Goal: Task Accomplishment & Management: Manage account settings

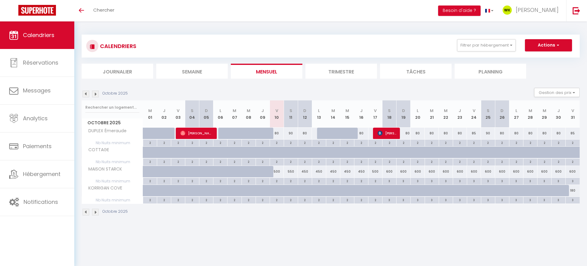
scroll to position [124, 0]
click at [478, 42] on button "Filtrer par hébergement" at bounding box center [486, 45] width 59 height 12
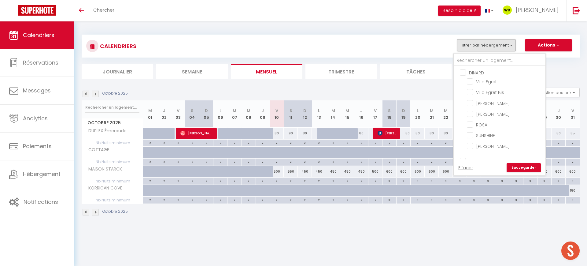
click at [464, 72] on input "DINARD" at bounding box center [506, 72] width 92 height 6
checkbox input "true"
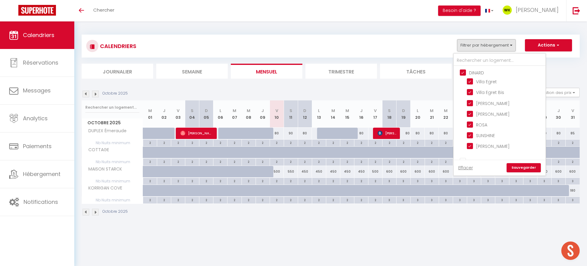
checkbox input "true"
checkbox input "false"
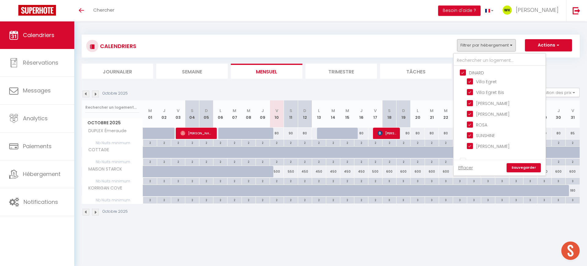
checkbox input "false"
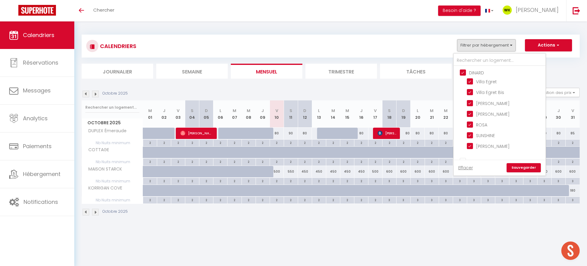
checkbox input "false"
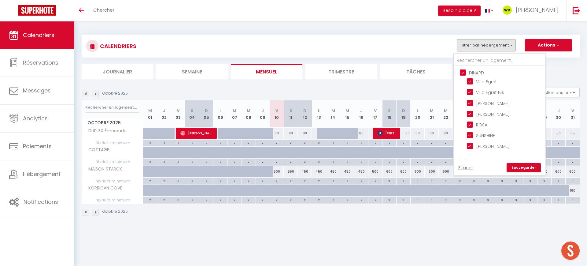
checkbox input "false"
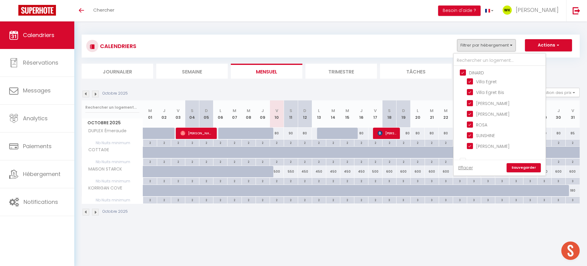
checkbox input "false"
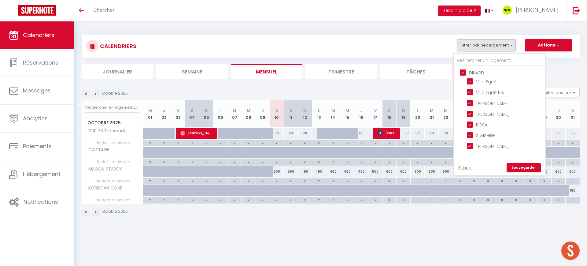
checkbox input "false"
click at [470, 133] on input "MAISON STARCK" at bounding box center [505, 134] width 76 height 6
checkbox input "false"
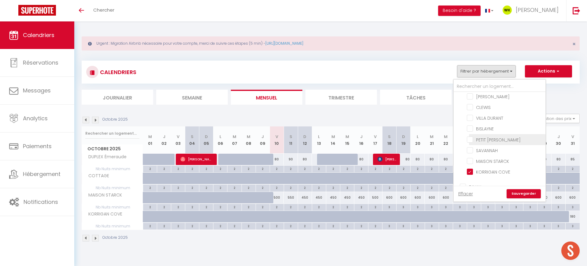
click at [470, 144] on ul "SAINT MALO Maison de charme 4 chambres – vue Rance & jardin DOUGLAS HEOL GOLDEN…" at bounding box center [500, 75] width 92 height 209
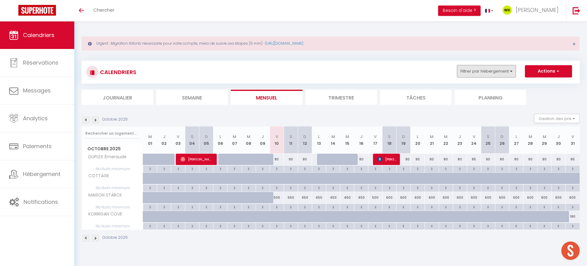
click at [474, 72] on button "Filtrer par hébergement" at bounding box center [486, 71] width 59 height 12
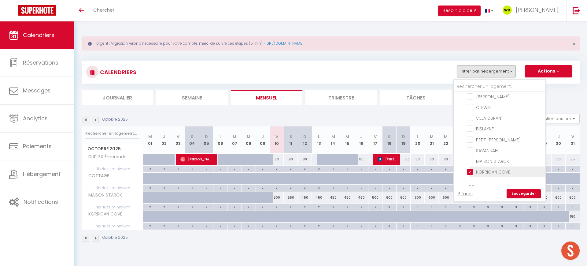
click at [470, 169] on input "KORRIGAN COVE" at bounding box center [505, 171] width 76 height 6
checkbox input "false"
click at [463, 161] on input "DINAN" at bounding box center [506, 160] width 92 height 6
checkbox input "true"
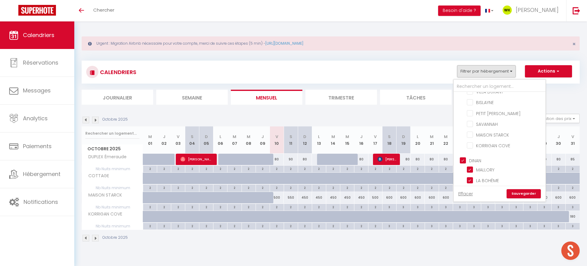
checkbox input "false"
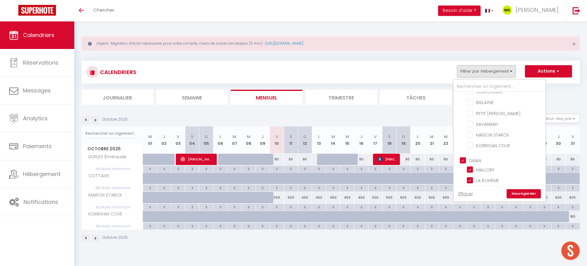
checkbox input "false"
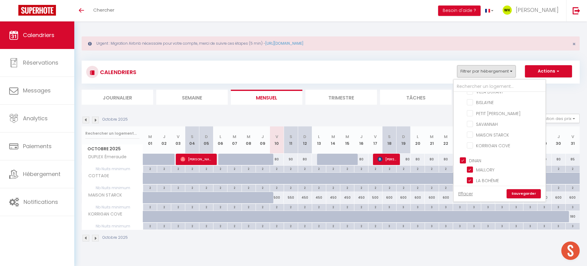
checkbox input "false"
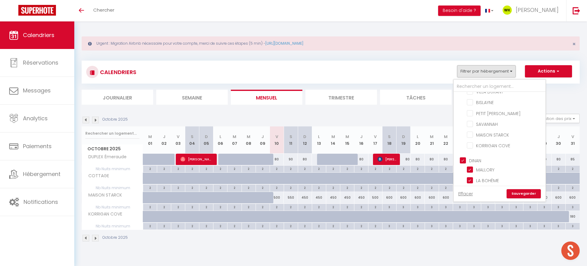
checkbox input "true"
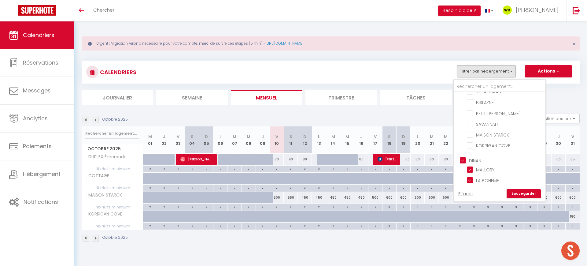
checkbox input "true"
click at [463, 161] on input "DINAN" at bounding box center [506, 160] width 92 height 6
checkbox input "false"
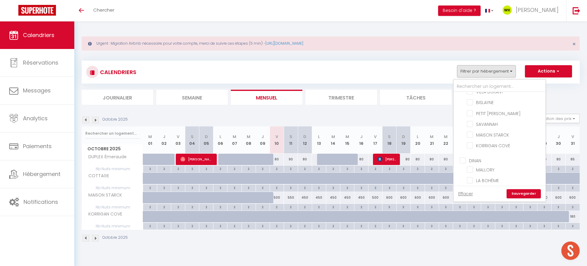
checkbox input "false"
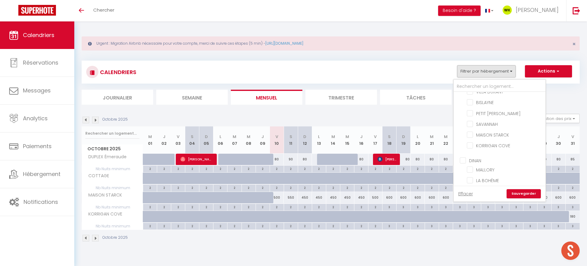
checkbox input "false"
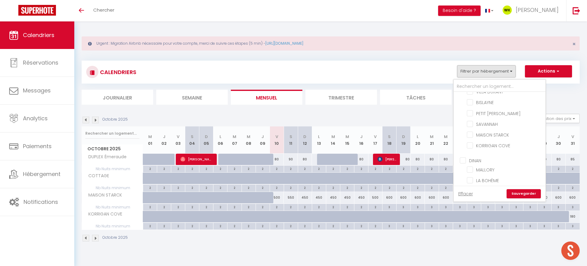
checkbox input "false"
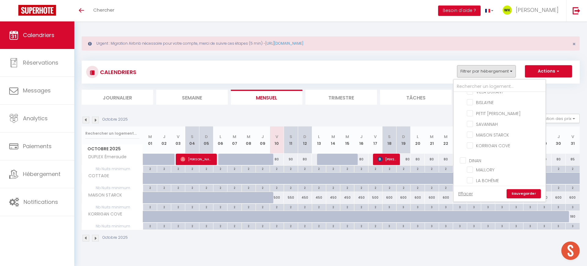
checkbox input "false"
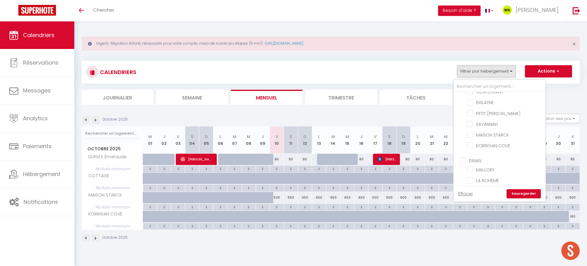
checkbox input "false"
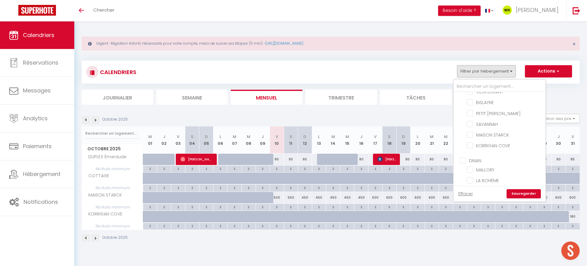
click at [522, 195] on link "Sauvegarder" at bounding box center [523, 193] width 34 height 9
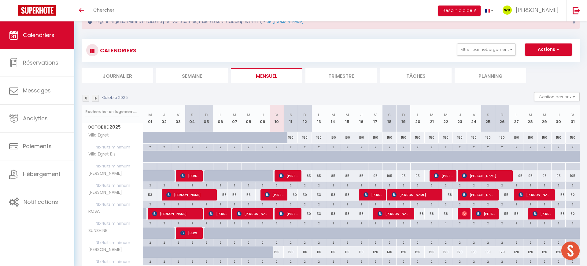
scroll to position [30, 0]
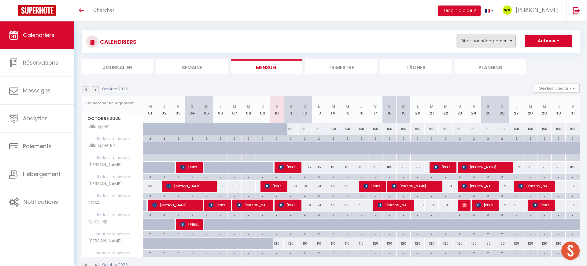
drag, startPoint x: 471, startPoint y: 40, endPoint x: 473, endPoint y: 35, distance: 5.2
click at [473, 35] on button "Filtrer par hébergement" at bounding box center [486, 41] width 59 height 12
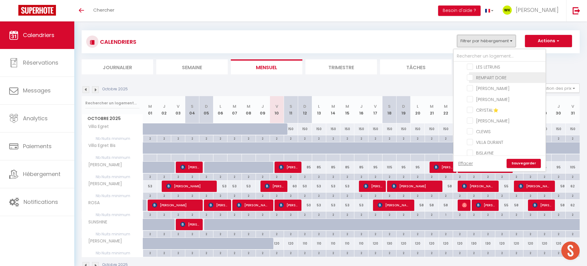
scroll to position [173, 0]
click at [469, 123] on input "VILLA DURANT" at bounding box center [505, 124] width 76 height 6
checkbox input "true"
checkbox input "false"
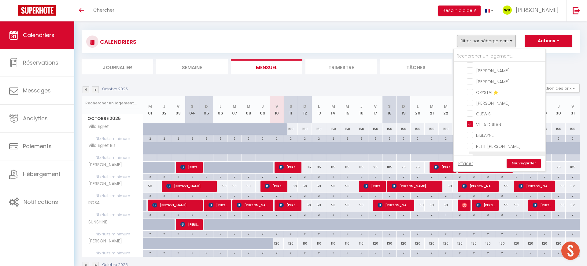
checkbox input "false"
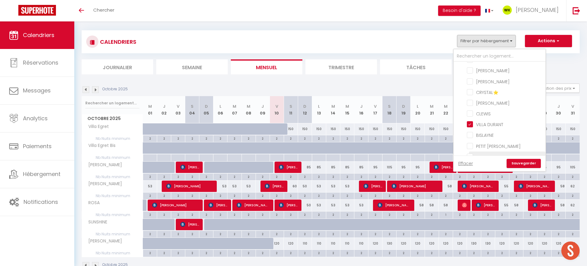
checkbox input "false"
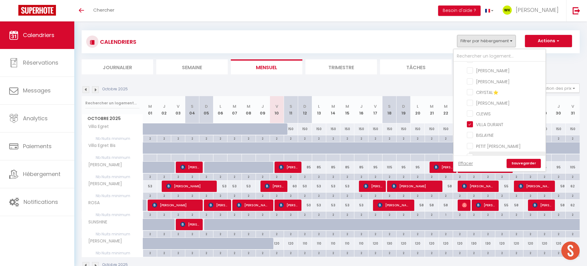
checkbox input "false"
click at [519, 163] on link "Sauvegarder" at bounding box center [523, 163] width 34 height 9
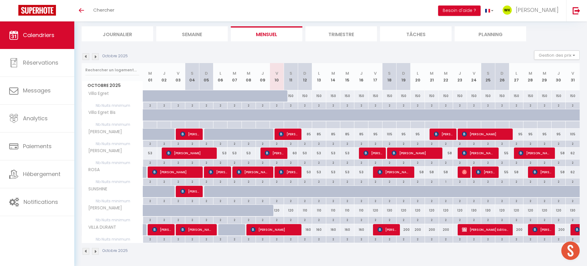
scroll to position [66, 0]
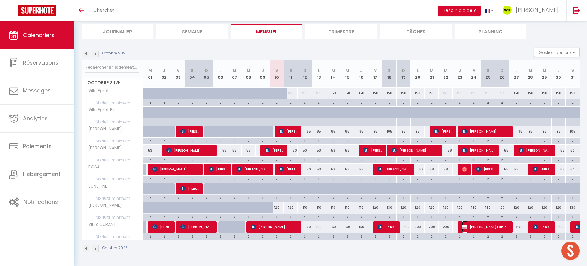
click at [472, 230] on span "[PERSON_NAME] Editions du Tiroir" at bounding box center [485, 227] width 47 height 12
select select "KO"
select select "0"
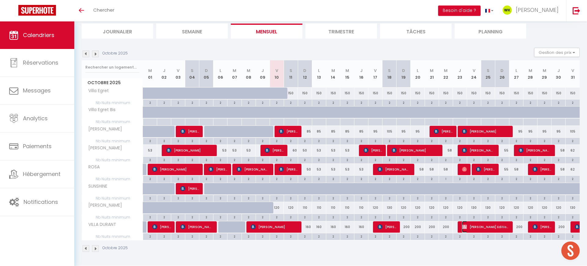
select select "1"
select select
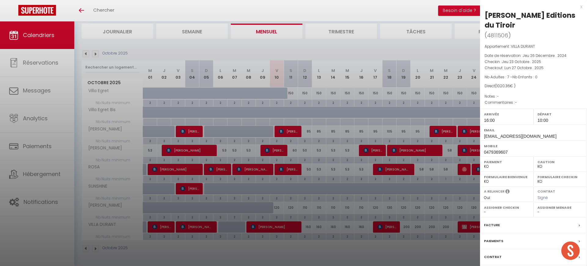
click at [582, 7] on div "x Christian Lallemand Editions du Tiroir ( 4811506 ) Appartement : VILLA DURANT…" at bounding box center [533, 152] width 107 height 304
click at [580, 6] on div "x" at bounding box center [531, 6] width 102 height 7
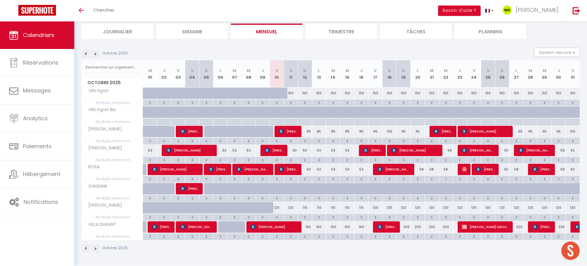
click at [407, 233] on div "2" at bounding box center [403, 236] width 14 height 6
type input "2"
type input "Dim 19 Octobre 2025"
type input "Lun 20 Octobre 2025"
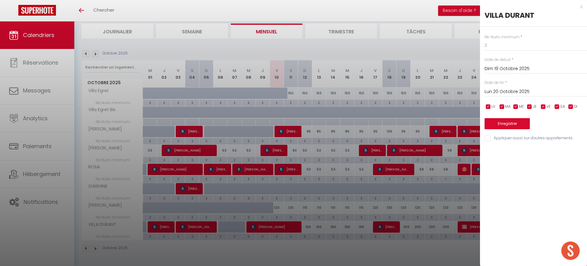
click at [411, 225] on div at bounding box center [293, 133] width 587 height 266
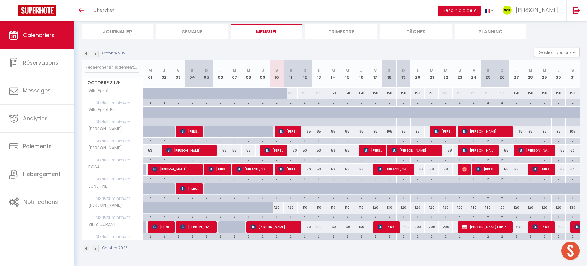
click at [409, 227] on div "200" at bounding box center [403, 226] width 14 height 11
type input "200"
type input "Dim 19 Octobre 2025"
type input "Lun 20 Octobre 2025"
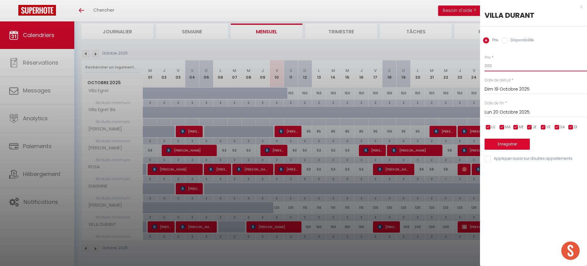
click at [503, 63] on input "200" at bounding box center [535, 65] width 102 height 11
type input "2"
type input "180"
click at [496, 110] on input "Lun 20 Octobre 2025" at bounding box center [535, 112] width 102 height 8
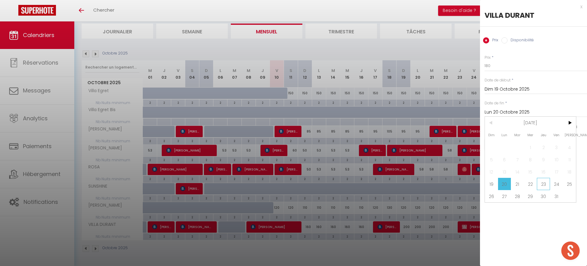
click at [546, 179] on span "23" at bounding box center [543, 184] width 13 height 12
type input "Jeu 23 Octobre 2025"
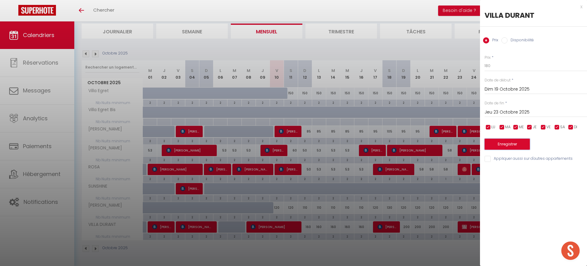
click at [507, 143] on button "Enregistrer" at bounding box center [506, 143] width 45 height 11
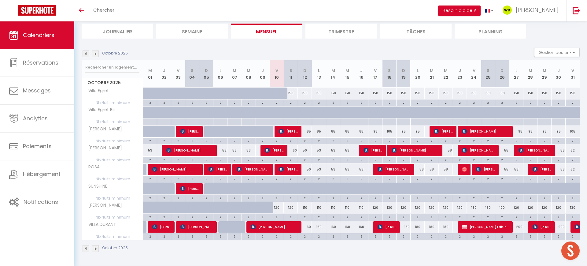
click at [275, 209] on div "120" at bounding box center [277, 207] width 14 height 11
type input "120"
type input "Ven 10 Octobre 2025"
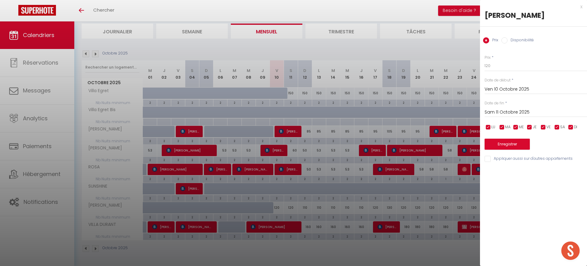
click at [501, 110] on input "Sam 11 Octobre 2025" at bounding box center [535, 112] width 102 height 8
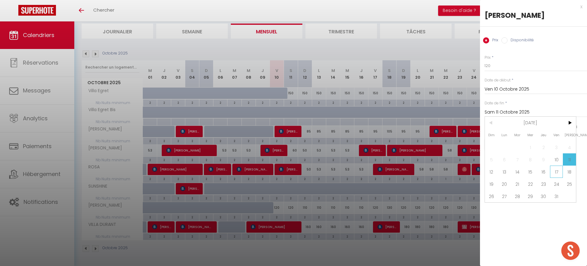
click at [560, 172] on span "17" at bounding box center [556, 171] width 13 height 12
type input "Ven 17 Octobre 2025"
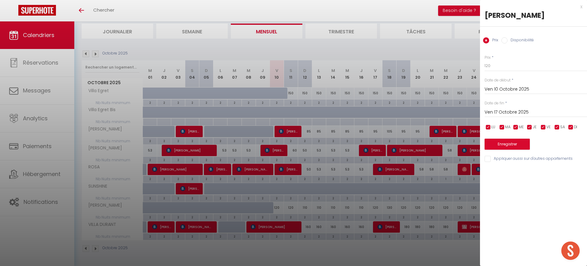
click at [504, 41] on input "Disponibilité" at bounding box center [504, 40] width 6 height 6
radio input "true"
radio input "false"
click at [495, 64] on select "Disponible Indisponible" at bounding box center [535, 66] width 102 height 12
click at [484, 60] on select "Disponible Indisponible" at bounding box center [535, 66] width 102 height 12
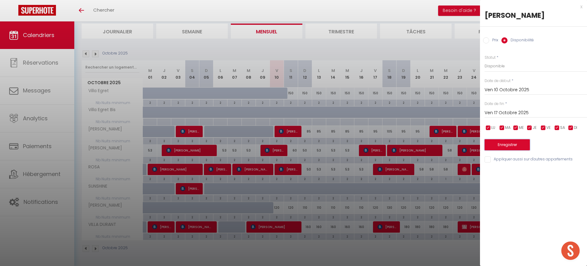
click at [500, 139] on button "Enregistrer" at bounding box center [506, 144] width 45 height 11
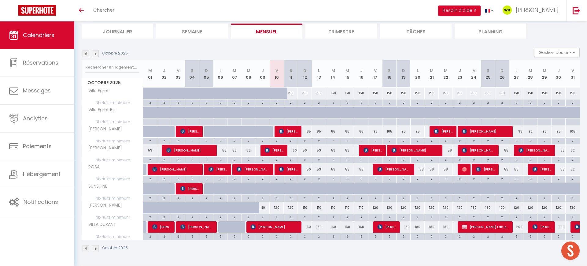
click at [265, 209] on div "110" at bounding box center [263, 207] width 14 height 11
select select "1"
type input "Jeu 09 Octobre 2025"
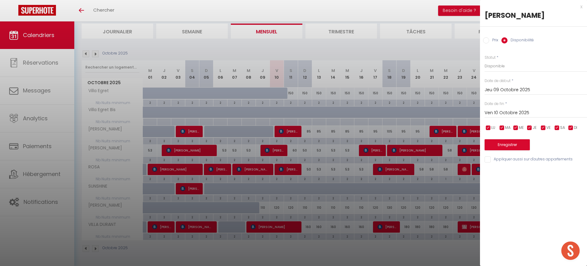
click at [499, 111] on input "Ven 10 Octobre 2025" at bounding box center [535, 113] width 102 height 8
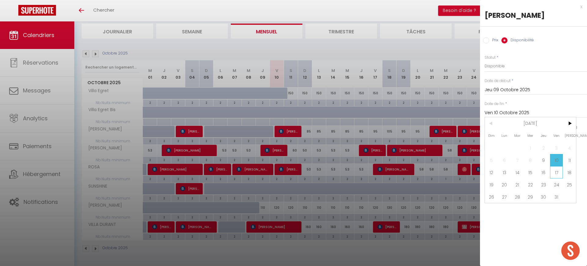
click at [556, 169] on span "17" at bounding box center [556, 172] width 13 height 12
type input "Ven 17 Octobre 2025"
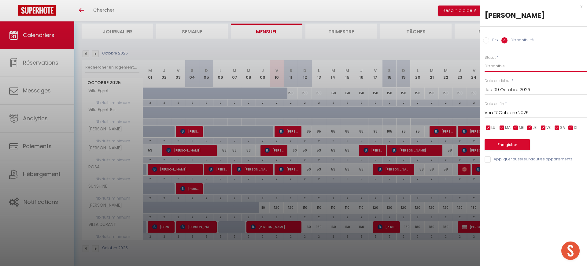
click at [492, 65] on select "Disponible Indisponible" at bounding box center [535, 66] width 102 height 12
select select "0"
click at [484, 60] on select "Disponible Indisponible" at bounding box center [535, 66] width 102 height 12
click at [492, 145] on button "Enregistrer" at bounding box center [506, 144] width 45 height 11
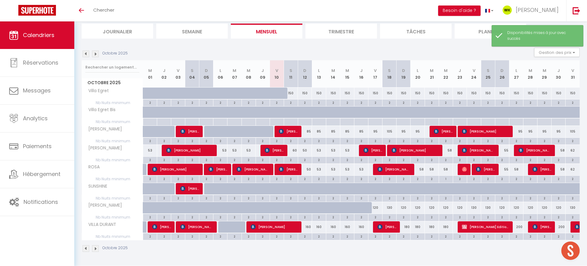
click at [377, 205] on div "120" at bounding box center [375, 207] width 14 height 11
type input "120"
select select "1"
type input "Ven 17 Octobre 2025"
type input "Sam 18 Octobre 2025"
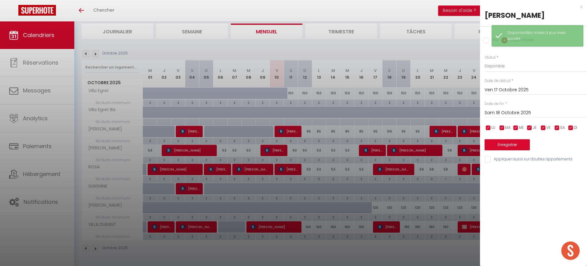
click at [488, 41] on input "Prix" at bounding box center [486, 40] width 6 height 6
radio input "true"
radio input "false"
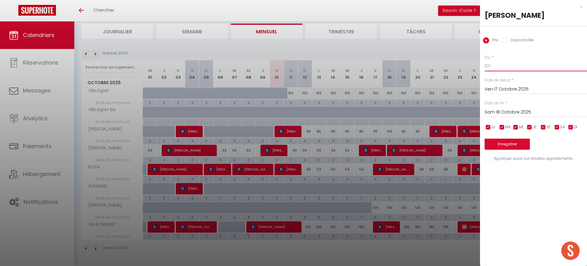
click at [499, 64] on input "120" at bounding box center [535, 65] width 102 height 11
type input "110"
click at [523, 113] on input "Sam 18 Octobre 2025" at bounding box center [535, 112] width 102 height 8
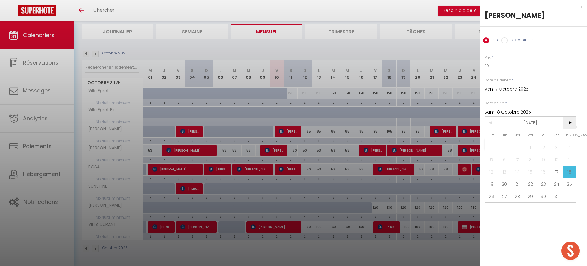
click at [568, 122] on span ">" at bounding box center [569, 122] width 13 height 12
click at [502, 157] on span "3" at bounding box center [504, 159] width 13 height 12
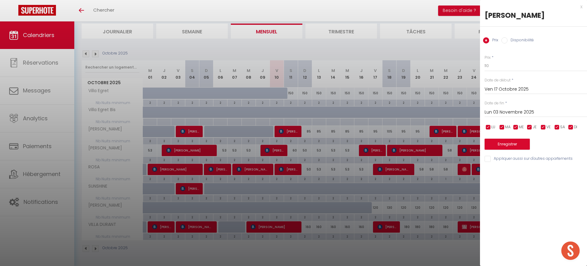
click at [499, 110] on input "Lun 03 Novembre 2025" at bounding box center [535, 112] width 102 height 8
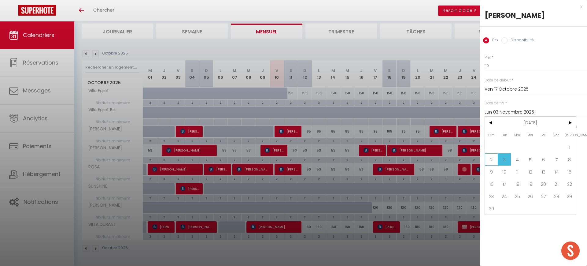
click at [491, 156] on span "2" at bounding box center [491, 159] width 13 height 12
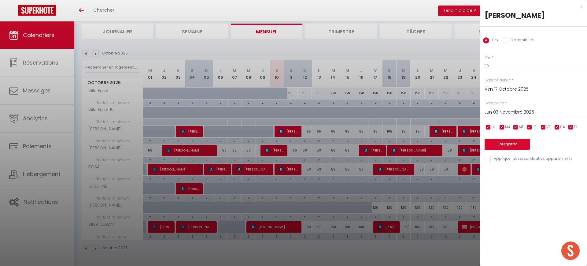
type input "Dim 02 Novembre 2025"
click at [492, 141] on button "Enregistrer" at bounding box center [506, 143] width 45 height 11
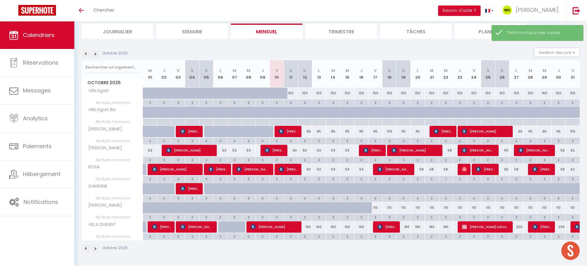
click at [406, 208] on div "110" at bounding box center [403, 207] width 14 height 11
type input "110"
type input "Dim 19 Octobre 2025"
type input "Lun 20 Octobre 2025"
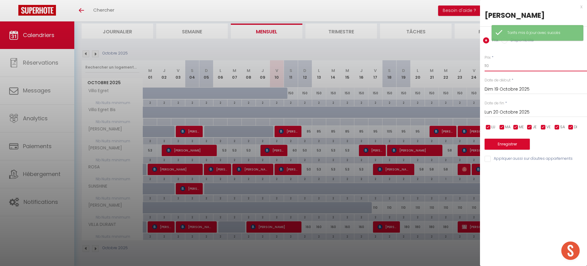
click at [503, 67] on input "110" at bounding box center [535, 65] width 102 height 11
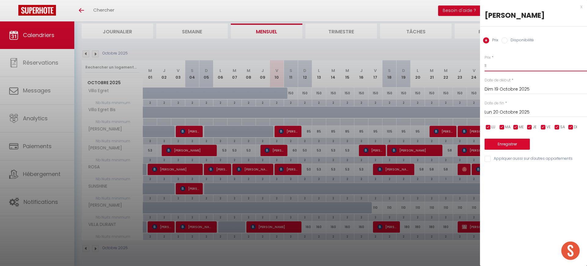
type input "1"
type input "95"
drag, startPoint x: 500, startPoint y: 126, endPoint x: 504, endPoint y: 126, distance: 4.6
click at [500, 126] on input "checkbox" at bounding box center [502, 127] width 6 height 6
checkbox input "false"
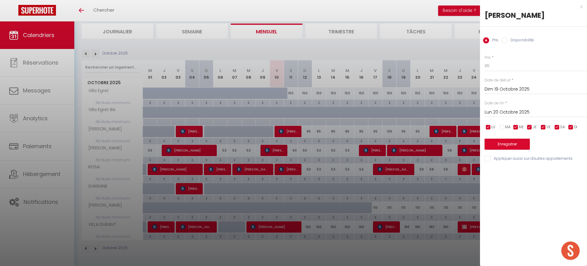
click at [516, 124] on input "checkbox" at bounding box center [516, 127] width 6 height 6
checkbox input "false"
click at [531, 126] on input "checkbox" at bounding box center [529, 127] width 6 height 6
checkbox input "false"
click at [542, 125] on input "checkbox" at bounding box center [543, 127] width 6 height 6
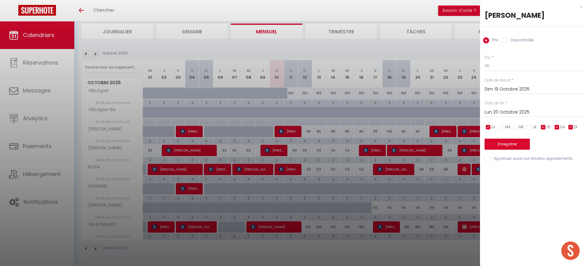
checkbox input "false"
click at [556, 124] on input "checkbox" at bounding box center [557, 127] width 6 height 6
checkbox input "false"
click at [522, 113] on input "Lun 20 Octobre 2025" at bounding box center [535, 112] width 102 height 8
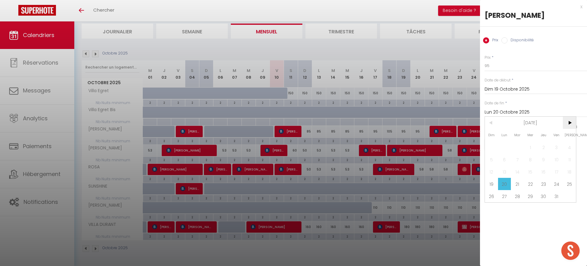
drag, startPoint x: 569, startPoint y: 123, endPoint x: 564, endPoint y: 128, distance: 7.8
click at [569, 122] on span ">" at bounding box center [569, 122] width 13 height 12
click at [510, 161] on span "3" at bounding box center [504, 159] width 13 height 12
type input "Lun 03 Novembre 2025"
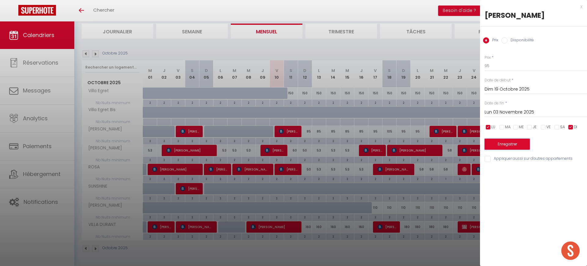
click at [502, 147] on button "Enregistrer" at bounding box center [506, 143] width 45 height 11
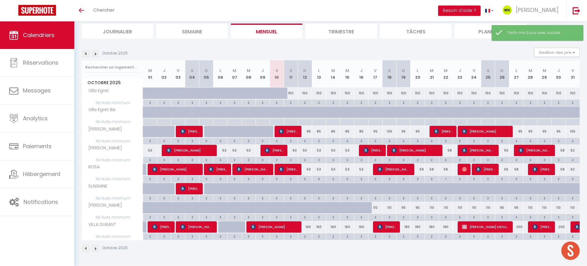
click at [432, 206] on div "110" at bounding box center [432, 207] width 14 height 11
type input "110"
type input "Mar 21 Octobre 2025"
type input "Mer 22 Octobre 2025"
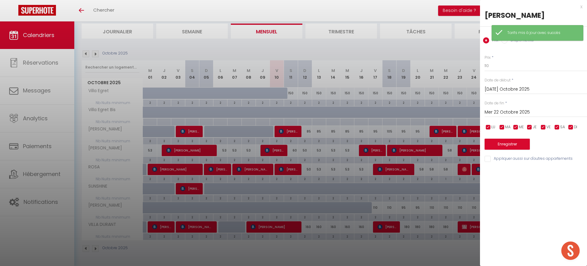
click at [499, 57] on div "Prix * 110" at bounding box center [535, 63] width 102 height 17
click at [493, 66] on input "110" at bounding box center [535, 65] width 102 height 11
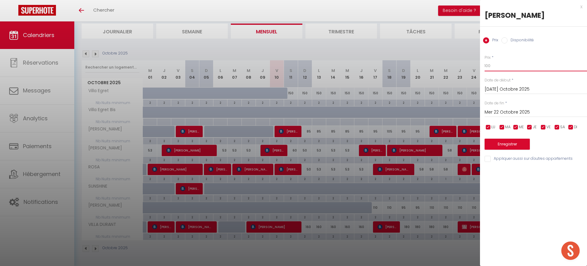
type input "100"
click at [506, 109] on input "Mer 22 Octobre 2025" at bounding box center [535, 112] width 102 height 8
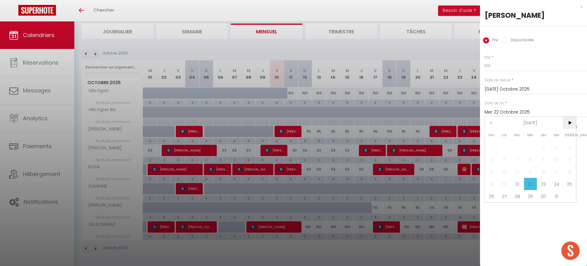
click at [569, 121] on span ">" at bounding box center [569, 122] width 13 height 12
click at [506, 157] on span "3" at bounding box center [504, 159] width 13 height 12
type input "Lun 03 Novembre 2025"
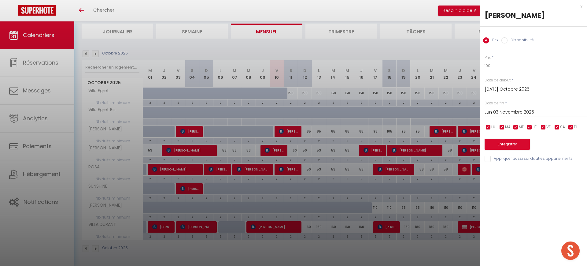
click at [530, 126] on input "checkbox" at bounding box center [529, 127] width 6 height 6
checkbox input "false"
drag, startPoint x: 517, startPoint y: 127, endPoint x: 505, endPoint y: 125, distance: 11.8
click at [517, 127] on input "checkbox" at bounding box center [516, 127] width 6 height 6
checkbox input "false"
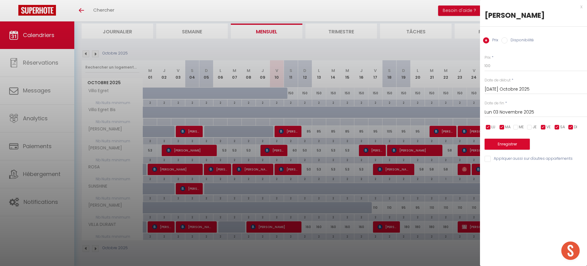
click at [500, 125] on input "checkbox" at bounding box center [502, 127] width 6 height 6
checkbox input "false"
click at [543, 127] on input "checkbox" at bounding box center [543, 127] width 6 height 6
checkbox input "false"
click at [556, 124] on input "checkbox" at bounding box center [557, 127] width 6 height 6
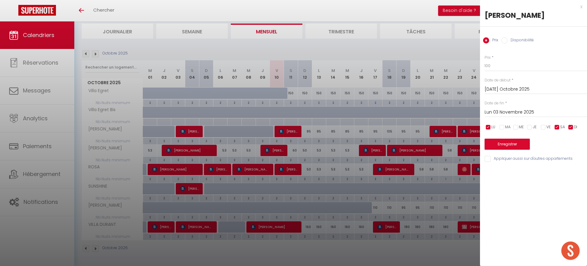
checkbox input "false"
click at [514, 114] on input "Lun 03 Novembre 2025" at bounding box center [535, 112] width 102 height 8
click at [558, 84] on div "Mar 21 Octobre 2025 < Oct 2025 > Dim Lun Mar Mer Jeu Ven Sam 1 2 3 4 5 6 7 8 9 …" at bounding box center [535, 88] width 102 height 11
click at [509, 145] on button "Enregistrer" at bounding box center [506, 143] width 45 height 11
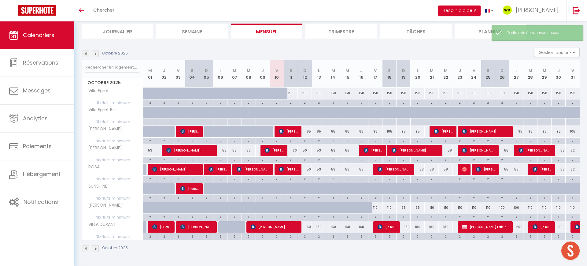
click at [426, 210] on div "110" at bounding box center [432, 207] width 14 height 11
type input "110"
type input "Mar 21 Octobre 2025"
type input "Mer 22 Octobre 2025"
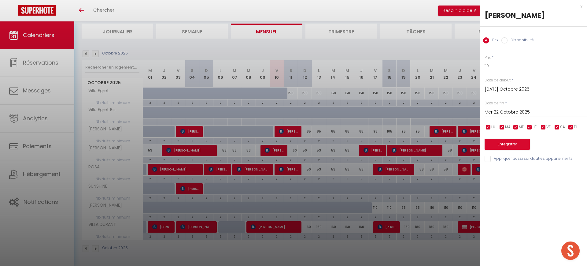
click at [504, 66] on input "110" at bounding box center [535, 65] width 102 height 11
type input "100"
click at [485, 126] on input "checkbox" at bounding box center [488, 127] width 6 height 6
checkbox input "false"
click at [543, 126] on input "checkbox" at bounding box center [543, 127] width 6 height 6
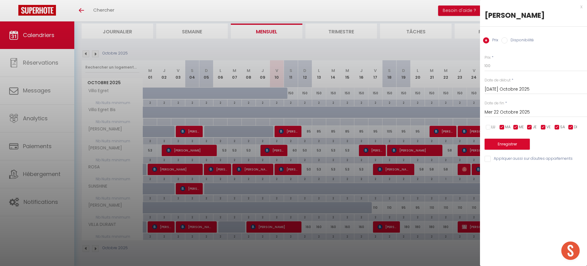
checkbox input "false"
click at [555, 127] on input "checkbox" at bounding box center [557, 127] width 6 height 6
checkbox input "false"
click at [570, 127] on input "checkbox" at bounding box center [571, 127] width 6 height 6
checkbox input "false"
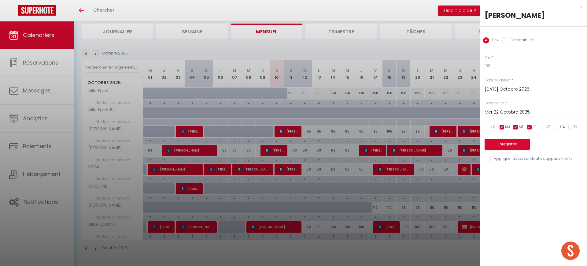
click at [525, 114] on input "Mer 22 Octobre 2025" at bounding box center [535, 112] width 102 height 8
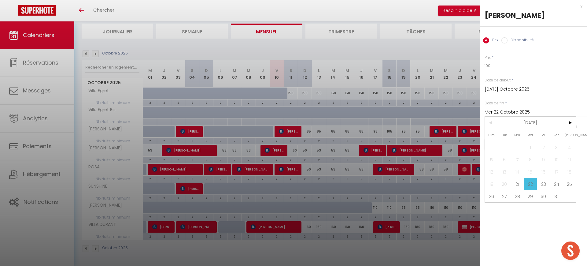
drag, startPoint x: 572, startPoint y: 124, endPoint x: 558, endPoint y: 139, distance: 19.9
click at [570, 126] on span ">" at bounding box center [569, 122] width 13 height 12
click at [510, 162] on span "3" at bounding box center [504, 159] width 13 height 12
type input "Lun 03 Novembre 2025"
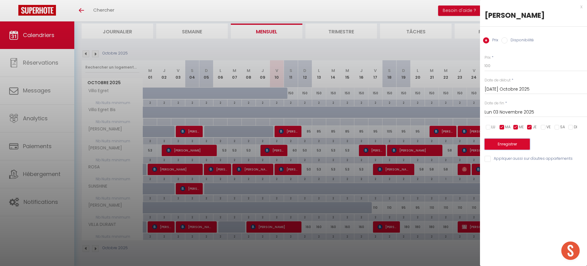
click at [504, 143] on button "Enregistrer" at bounding box center [506, 143] width 45 height 11
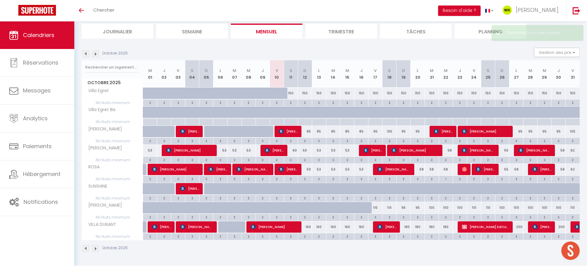
click at [376, 206] on div "110" at bounding box center [375, 207] width 14 height 11
type input "110"
type input "Ven 17 Octobre 2025"
type input "Sam 18 Octobre 2025"
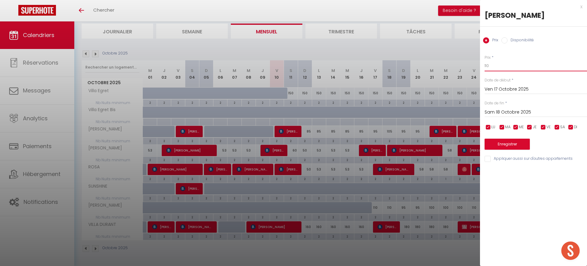
click at [491, 63] on input "110" at bounding box center [535, 65] width 102 height 11
type input "105"
drag, startPoint x: 485, startPoint y: 123, endPoint x: 491, endPoint y: 128, distance: 7.6
type textarea "LU"
click at [488, 124] on li "LU" at bounding box center [491, 127] width 6 height 7
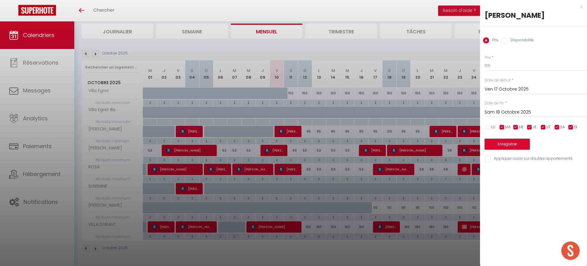
checkbox input "false"
click at [501, 125] on input "checkbox" at bounding box center [502, 127] width 6 height 6
checkbox input "false"
drag, startPoint x: 514, startPoint y: 127, endPoint x: 524, endPoint y: 127, distance: 10.7
click at [514, 127] on input "checkbox" at bounding box center [516, 127] width 6 height 6
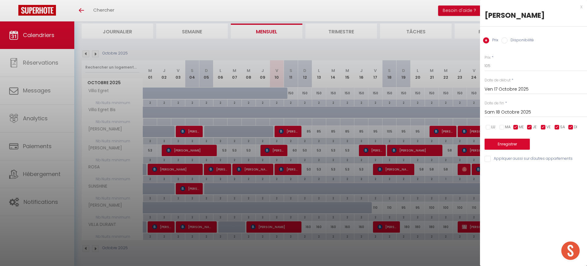
checkbox input "false"
click at [529, 126] on input "checkbox" at bounding box center [529, 127] width 6 height 6
checkbox input "false"
click at [558, 126] on input "checkbox" at bounding box center [557, 127] width 6 height 6
checkbox input "false"
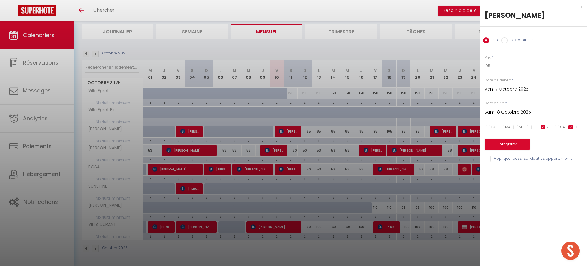
drag, startPoint x: 573, startPoint y: 126, endPoint x: 570, endPoint y: 125, distance: 3.1
click at [574, 126] on span "DI" at bounding box center [575, 127] width 3 height 6
checkbox input "false"
click at [534, 114] on input "Sam 18 Octobre 2025" at bounding box center [535, 112] width 102 height 8
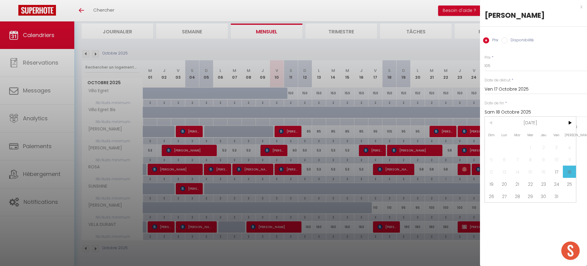
drag, startPoint x: 573, startPoint y: 124, endPoint x: 561, endPoint y: 131, distance: 13.6
click at [569, 126] on span ">" at bounding box center [569, 122] width 13 height 12
click at [505, 160] on span "3" at bounding box center [504, 159] width 13 height 12
type input "Lun 03 Novembre 2025"
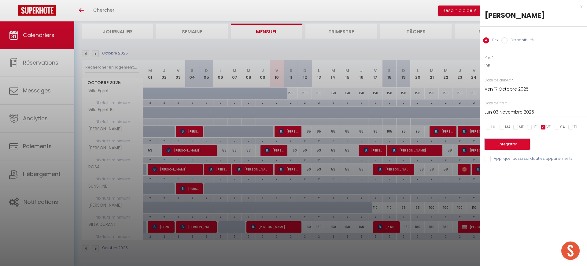
click at [505, 144] on button "Enregistrer" at bounding box center [506, 143] width 45 height 11
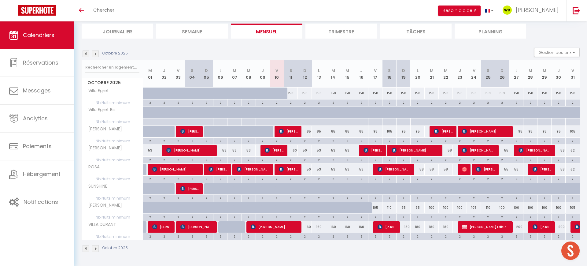
click at [96, 58] on div "Octobre 2025 Gestion des prix Nb Nuits minimum Règles Disponibilité" at bounding box center [331, 54] width 498 height 13
click at [98, 53] on img at bounding box center [95, 53] width 7 height 7
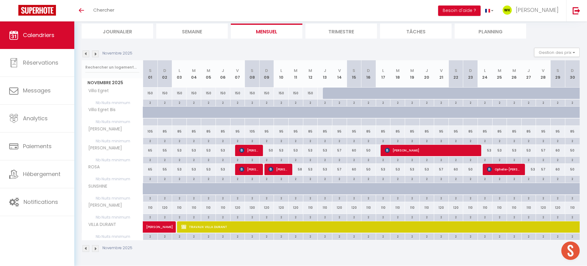
click at [149, 209] on div "110" at bounding box center [150, 207] width 15 height 11
type input "110"
type input "Sam 01 Novembre 2025"
type input "Dim 02 Novembre 2025"
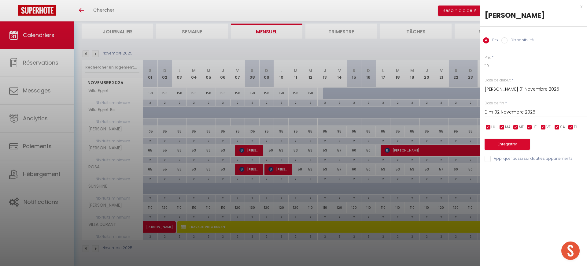
click at [166, 208] on div at bounding box center [293, 133] width 587 height 266
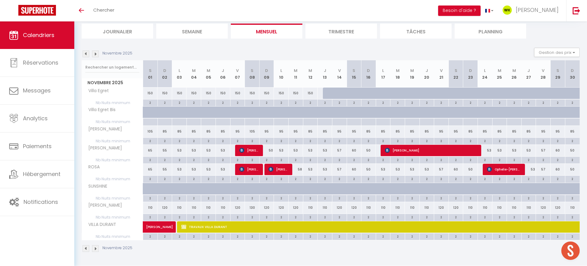
click at [167, 207] on div "120" at bounding box center [164, 207] width 15 height 11
type input "120"
type input "Dim 02 Novembre 2025"
type input "Lun 03 Novembre 2025"
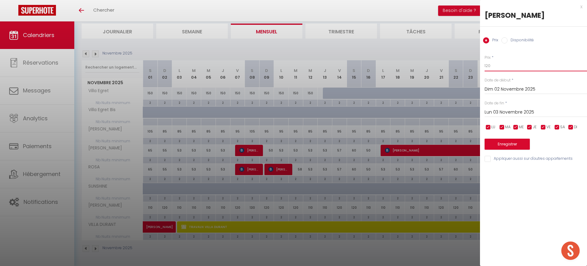
click at [497, 67] on input "120" at bounding box center [535, 65] width 102 height 11
type input "1"
type input "90"
click at [507, 111] on input "Lun 03 Novembre 2025" at bounding box center [535, 112] width 102 height 8
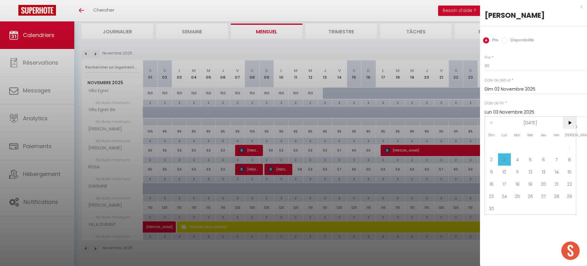
click at [571, 121] on span ">" at bounding box center [569, 122] width 13 height 12
click at [544, 171] on span "18" at bounding box center [543, 171] width 13 height 12
type input "Jeu 18 Décembre 2025"
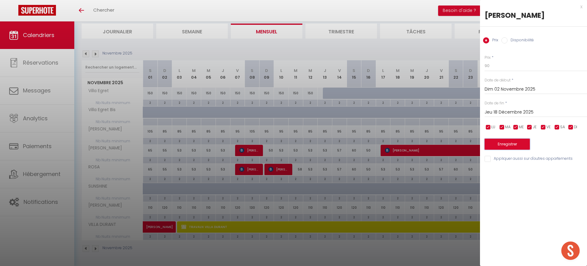
click at [499, 147] on button "Enregistrer" at bounding box center [506, 143] width 45 height 11
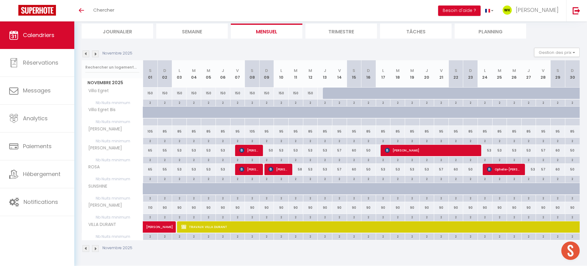
click at [239, 208] on div "90" at bounding box center [237, 207] width 15 height 11
type input "90"
type input "Ven 07 Novembre 2025"
type input "Sam 08 Novembre 2025"
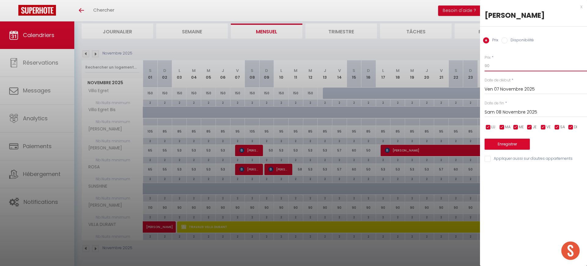
click at [499, 63] on input "90" at bounding box center [535, 65] width 102 height 11
type input "95"
click at [484, 129] on ul "LU MA ME JE VE SA DI" at bounding box center [484, 127] width 6 height 8
click at [490, 124] on input "checkbox" at bounding box center [488, 127] width 6 height 6
checkbox input "false"
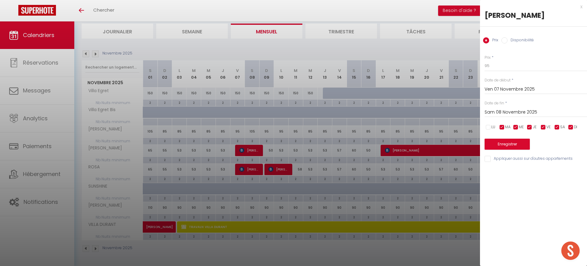
click at [504, 126] on input "checkbox" at bounding box center [502, 127] width 6 height 6
checkbox input "false"
click at [519, 124] on label "ME" at bounding box center [521, 127] width 5 height 7
checkbox input "false"
click at [529, 126] on input "checkbox" at bounding box center [529, 127] width 6 height 6
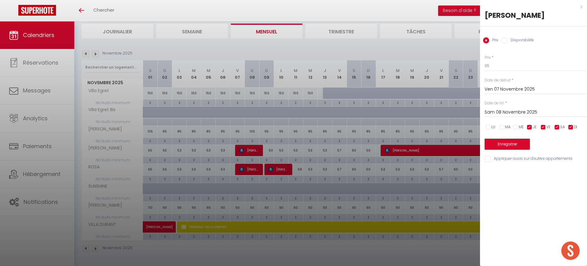
checkbox input "false"
click at [556, 124] on input "checkbox" at bounding box center [557, 127] width 6 height 6
checkbox input "false"
click at [572, 127] on input "checkbox" at bounding box center [571, 127] width 6 height 6
checkbox input "false"
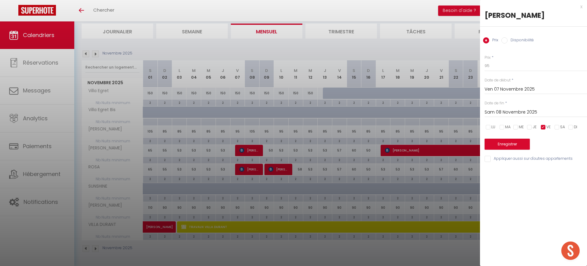
click at [521, 113] on input "Sam 08 Novembre 2025" at bounding box center [535, 112] width 102 height 8
click at [567, 123] on span ">" at bounding box center [569, 122] width 13 height 12
click at [553, 170] on span "19" at bounding box center [556, 171] width 13 height 12
type input "Ven 19 Décembre 2025"
click at [500, 143] on button "Enregistrer" at bounding box center [506, 143] width 45 height 11
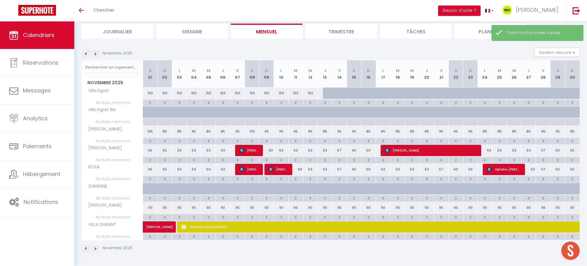
click at [251, 208] on div "90" at bounding box center [252, 207] width 15 height 11
type input "90"
type input "Sam 08 Novembre 2025"
type input "Dim 09 Novembre 2025"
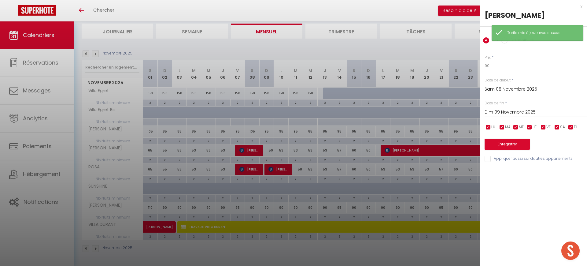
click at [500, 68] on input "90" at bounding box center [535, 65] width 102 height 11
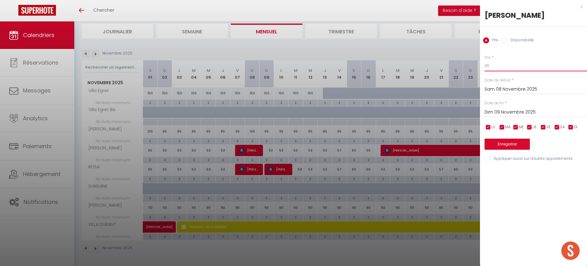
type input "95"
click at [490, 127] on input "checkbox" at bounding box center [488, 127] width 6 height 6
checkbox input "false"
drag, startPoint x: 501, startPoint y: 127, endPoint x: 509, endPoint y: 126, distance: 8.0
click at [501, 127] on input "checkbox" at bounding box center [502, 127] width 6 height 6
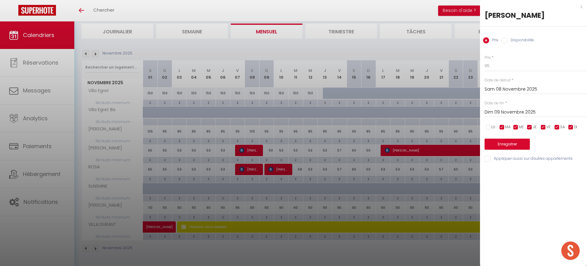
checkbox input "false"
drag, startPoint x: 513, startPoint y: 125, endPoint x: 531, endPoint y: 127, distance: 18.4
click at [513, 125] on input "checkbox" at bounding box center [516, 127] width 6 height 6
checkbox input "false"
click at [531, 127] on input "checkbox" at bounding box center [529, 127] width 6 height 6
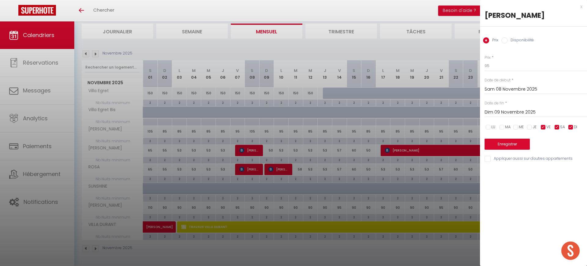
drag, startPoint x: 569, startPoint y: 126, endPoint x: 565, endPoint y: 124, distance: 4.8
click at [569, 126] on input "checkbox" at bounding box center [571, 127] width 6 height 6
click at [542, 113] on input "Dim 09 Novembre 2025" at bounding box center [535, 112] width 102 height 8
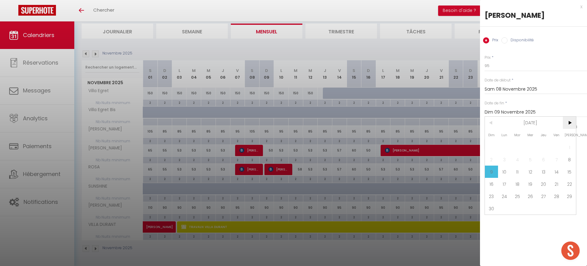
click at [564, 123] on span ">" at bounding box center [569, 122] width 13 height 12
click at [545, 171] on span "18" at bounding box center [543, 171] width 13 height 12
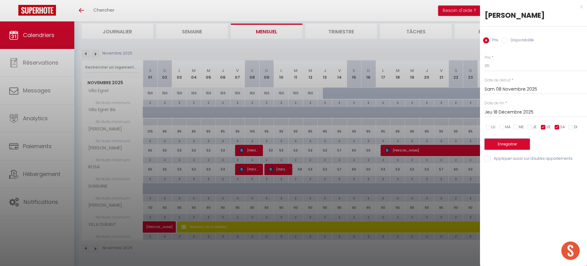
click at [509, 144] on button "Enregistrer" at bounding box center [506, 143] width 45 height 11
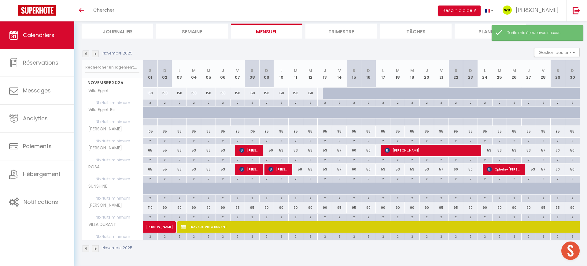
click at [95, 249] on img at bounding box center [95, 248] width 7 height 7
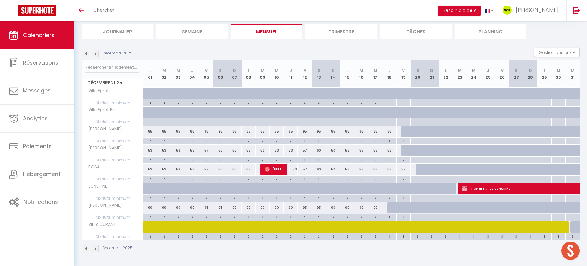
click at [87, 51] on img at bounding box center [86, 53] width 7 height 7
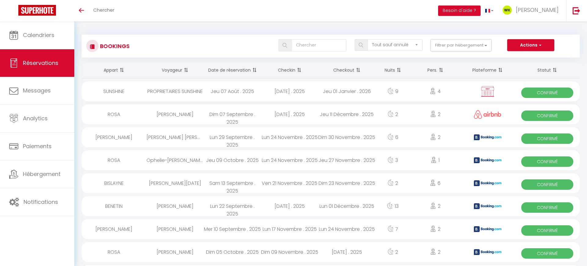
select select "not_cancelled"
click at [302, 44] on input "text" at bounding box center [318, 45] width 55 height 12
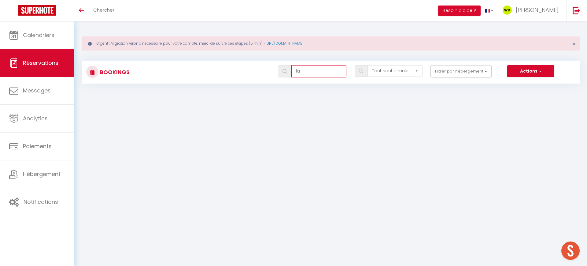
type input "l"
type input "v"
